Goal: Find specific page/section: Find specific page/section

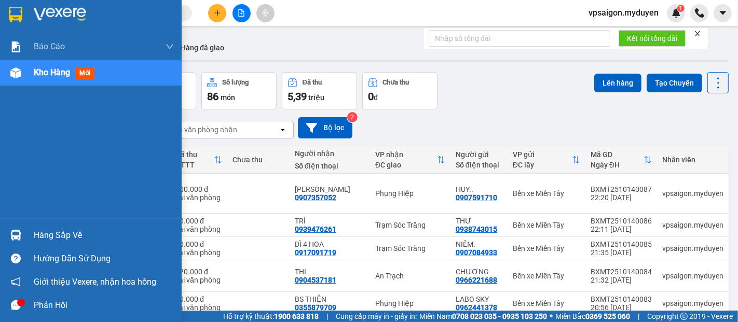
click at [27, 231] on div "Hàng sắp về" at bounding box center [91, 235] width 182 height 23
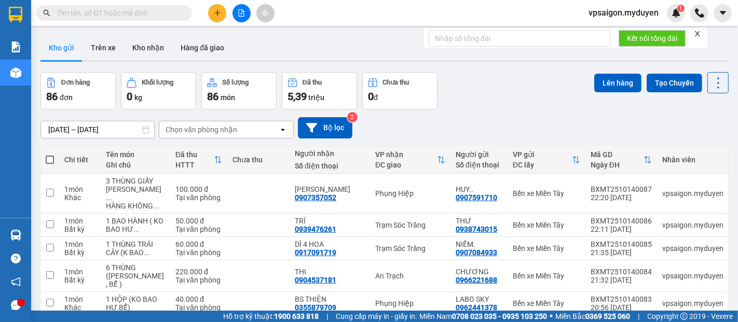
click at [518, 107] on section "Kết quả tìm kiếm ( 0 ) Bộ lọc No Data vpsaigon.myduyen 1 Báo cáo BC doanh số th…" at bounding box center [369, 161] width 738 height 322
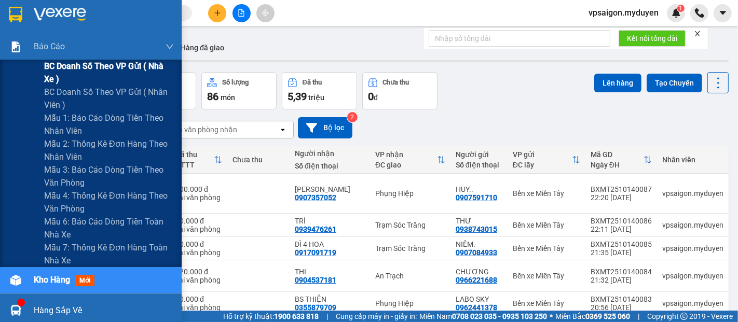
click at [44, 64] on span "BC doanh số theo VP gửi ( nhà xe )" at bounding box center [109, 73] width 130 height 26
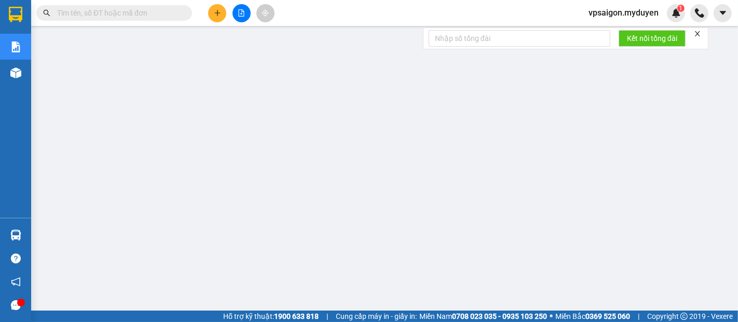
click at [700, 32] on icon "close" at bounding box center [697, 33] width 7 height 7
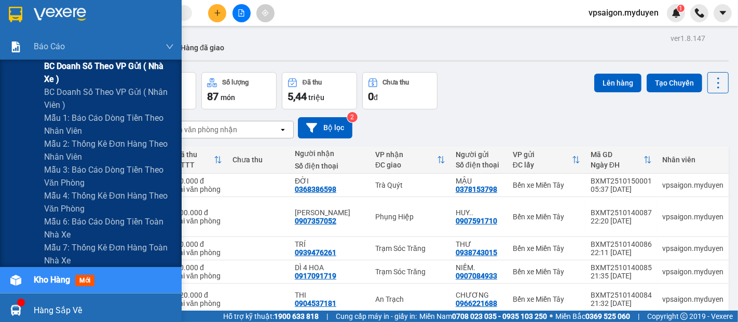
click at [61, 62] on span "BC doanh số theo VP gửi ( nhà xe )" at bounding box center [109, 73] width 130 height 26
